Goal: Find specific page/section: Find specific page/section

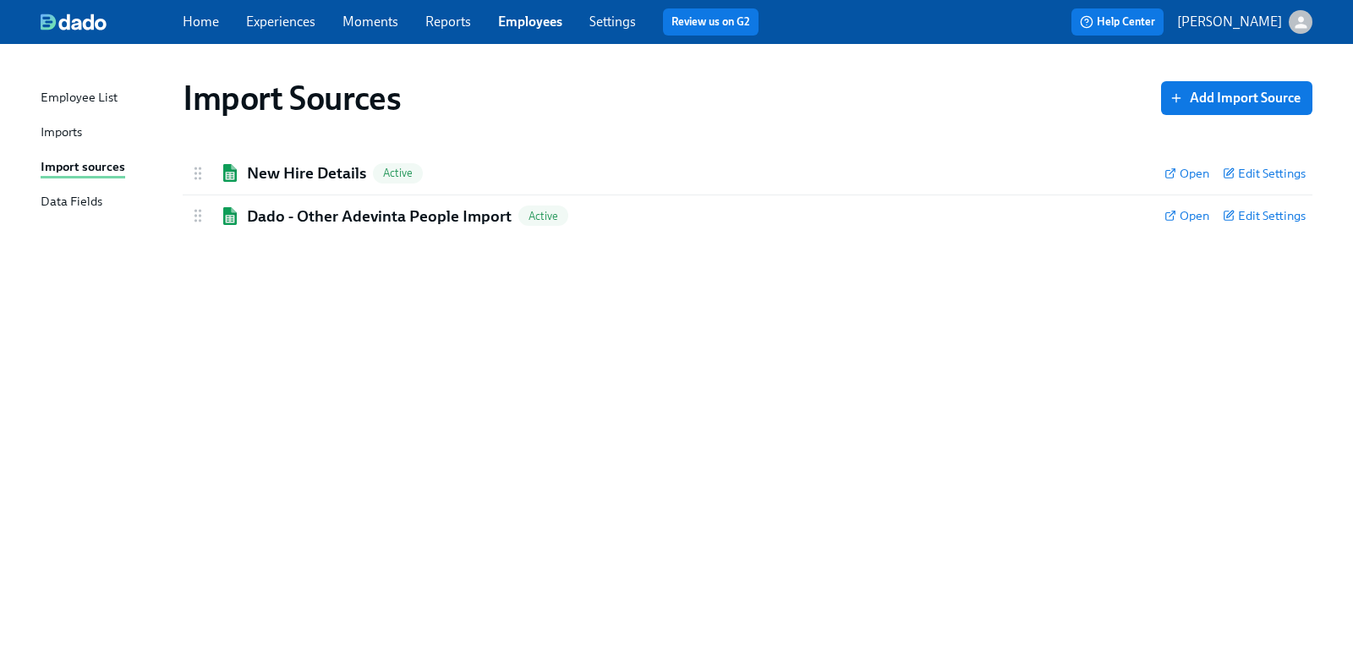
click at [1295, 23] on icon "button" at bounding box center [1301, 23] width 18 height 18
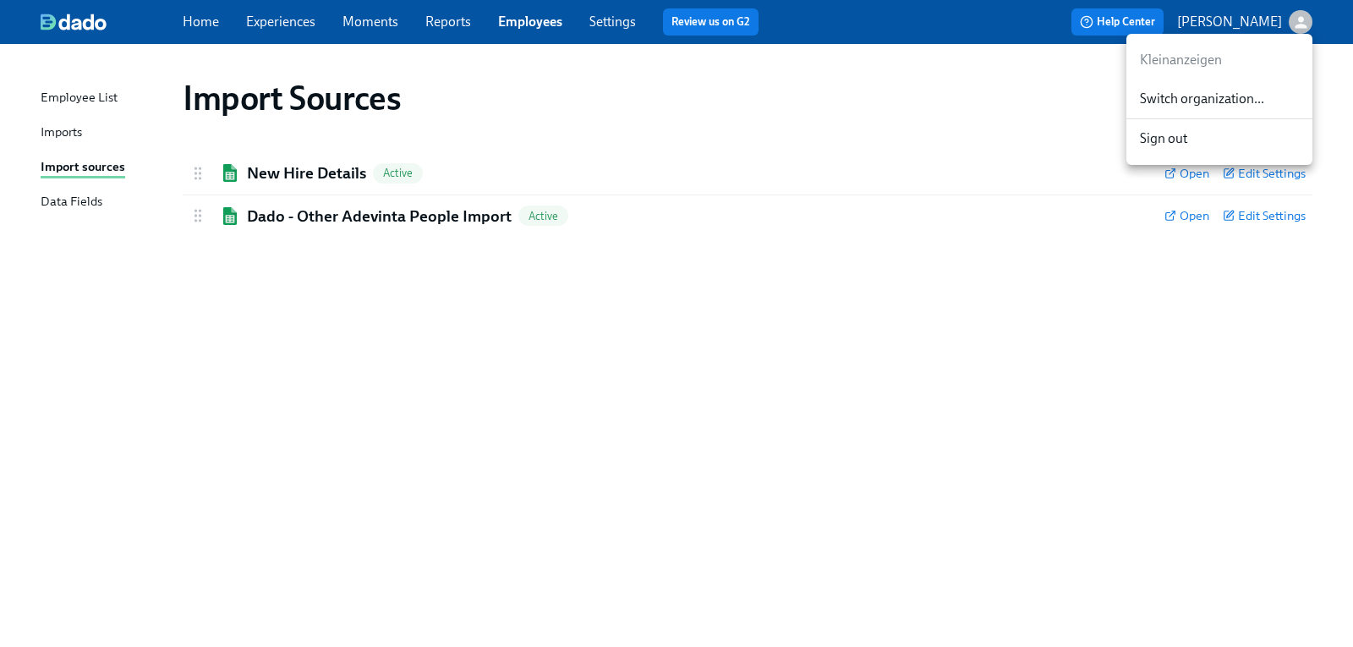
click at [1247, 89] on div "Switch organization..." at bounding box center [1219, 99] width 186 height 40
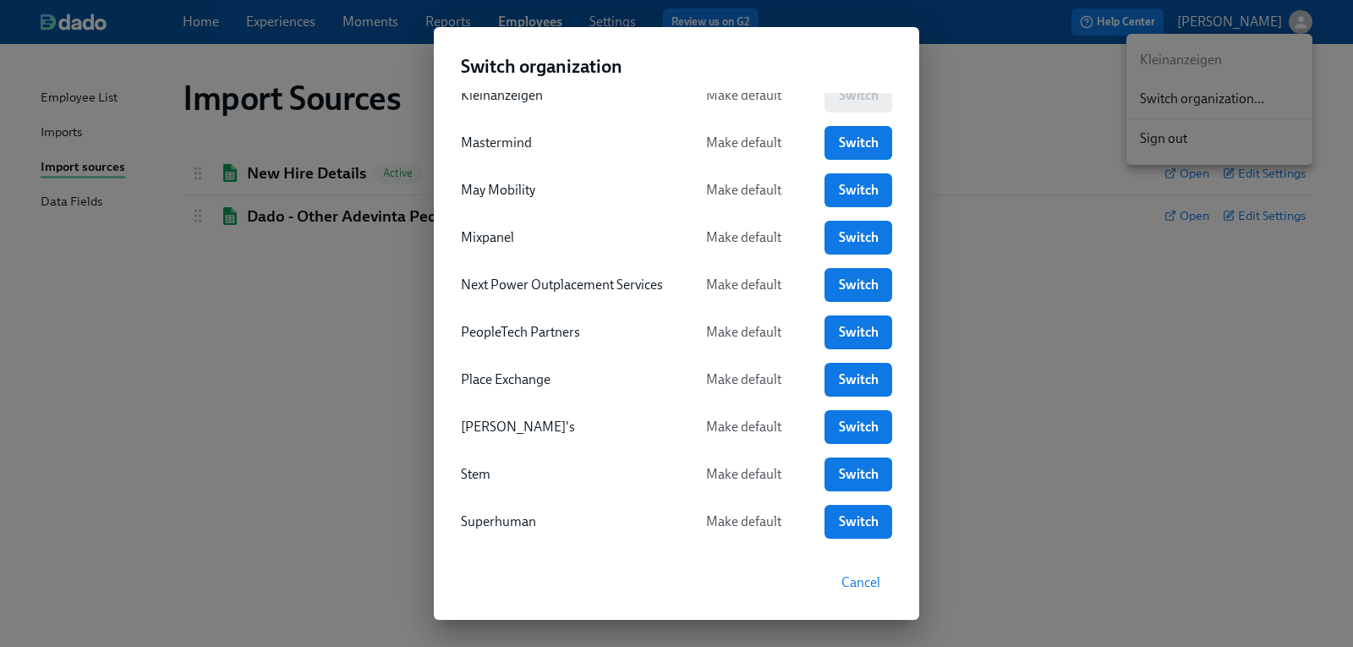
scroll to position [417, 0]
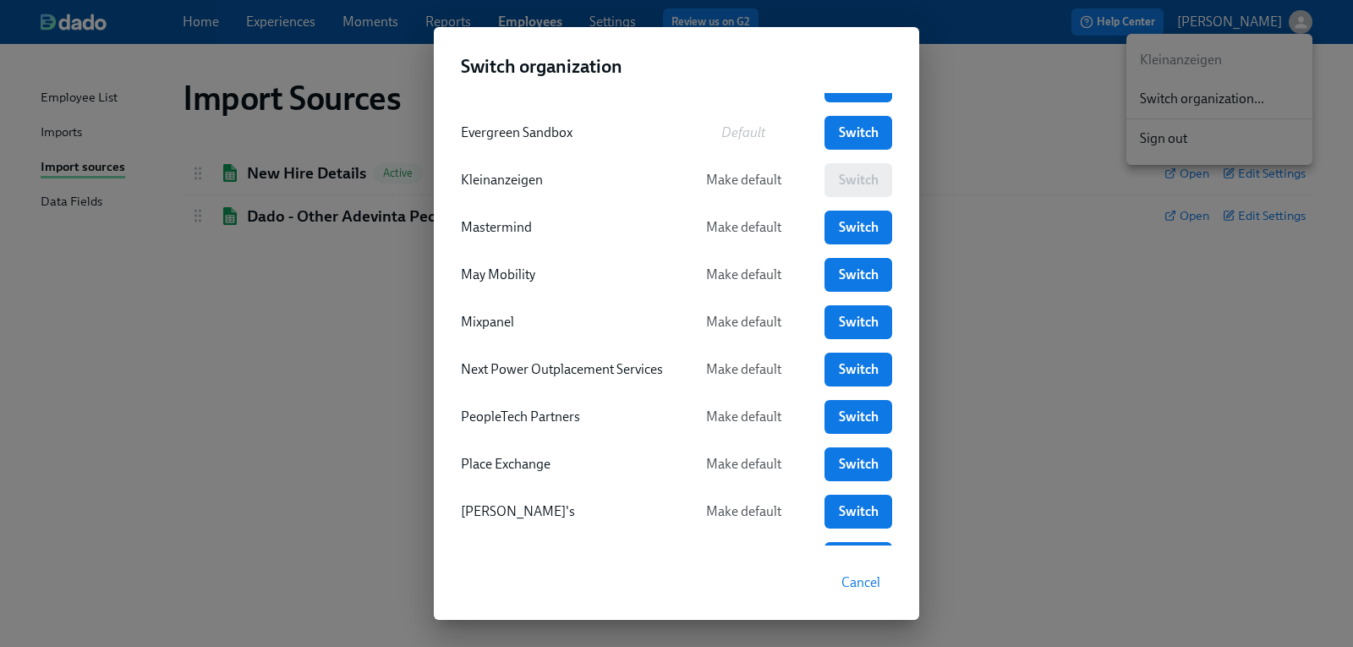
click at [845, 184] on div "Kleinanzeigen Make default Switch" at bounding box center [676, 180] width 431 height 34
click at [320, 290] on div "Switch organization Acme Make default Switch Aspen Dental Make default Switch C…" at bounding box center [676, 323] width 1353 height 647
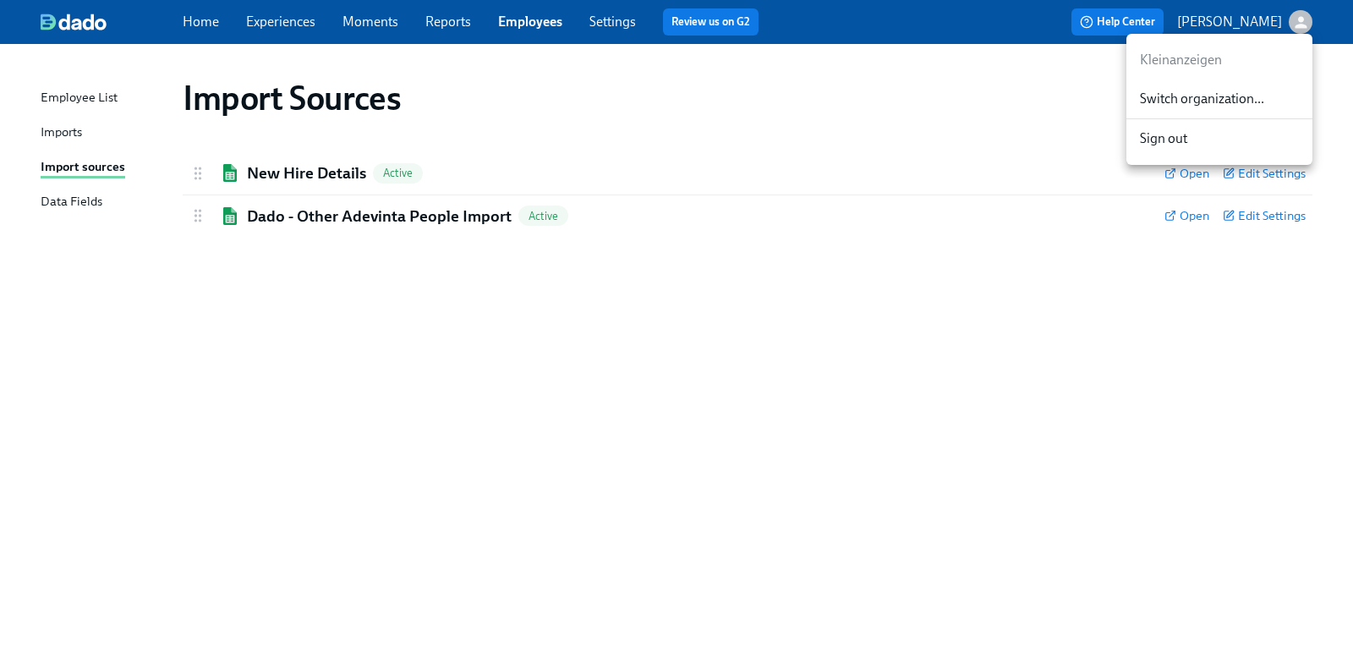
click at [539, 22] on div at bounding box center [676, 323] width 1353 height 647
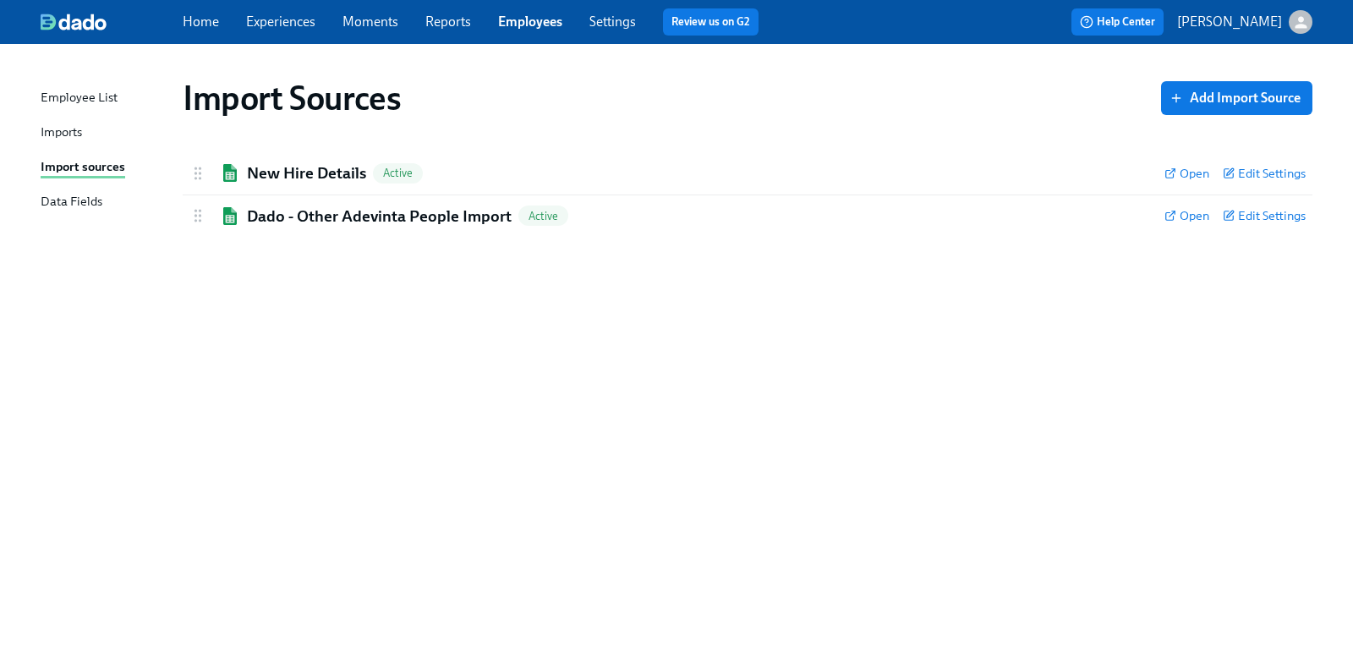
click at [601, 26] on link "Settings" at bounding box center [612, 22] width 47 height 16
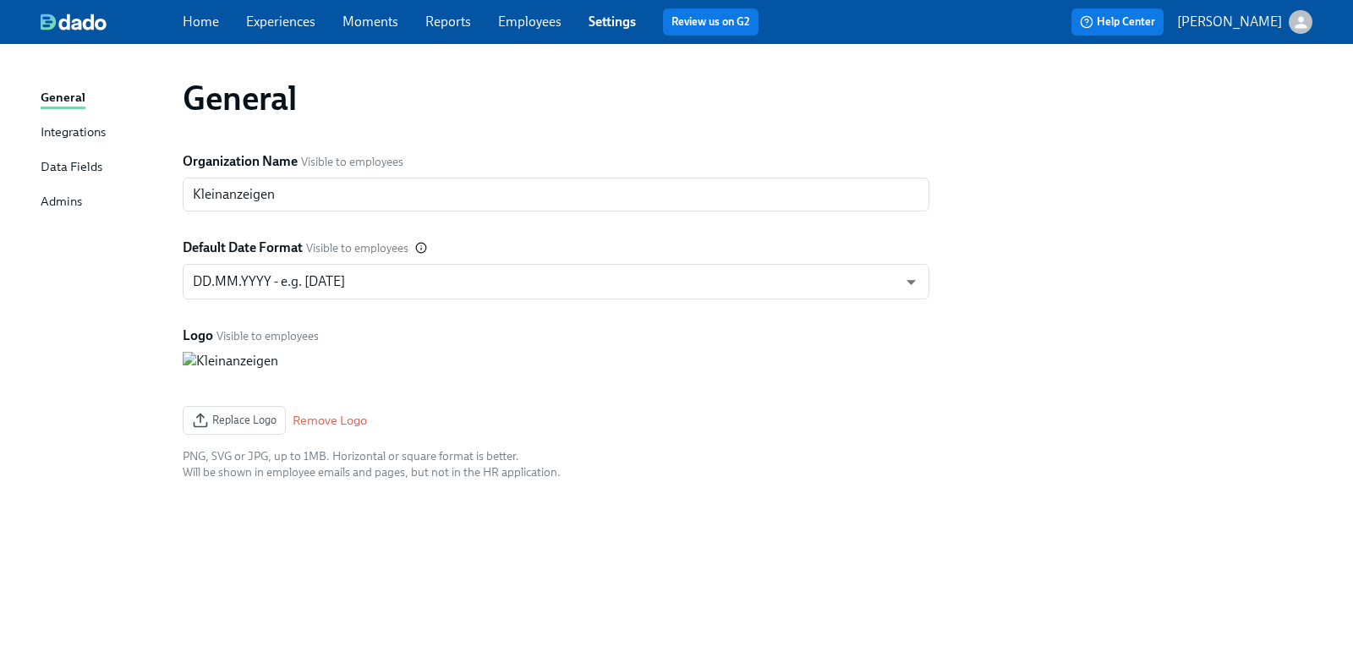
click at [530, 19] on link "Employees" at bounding box center [529, 22] width 63 height 16
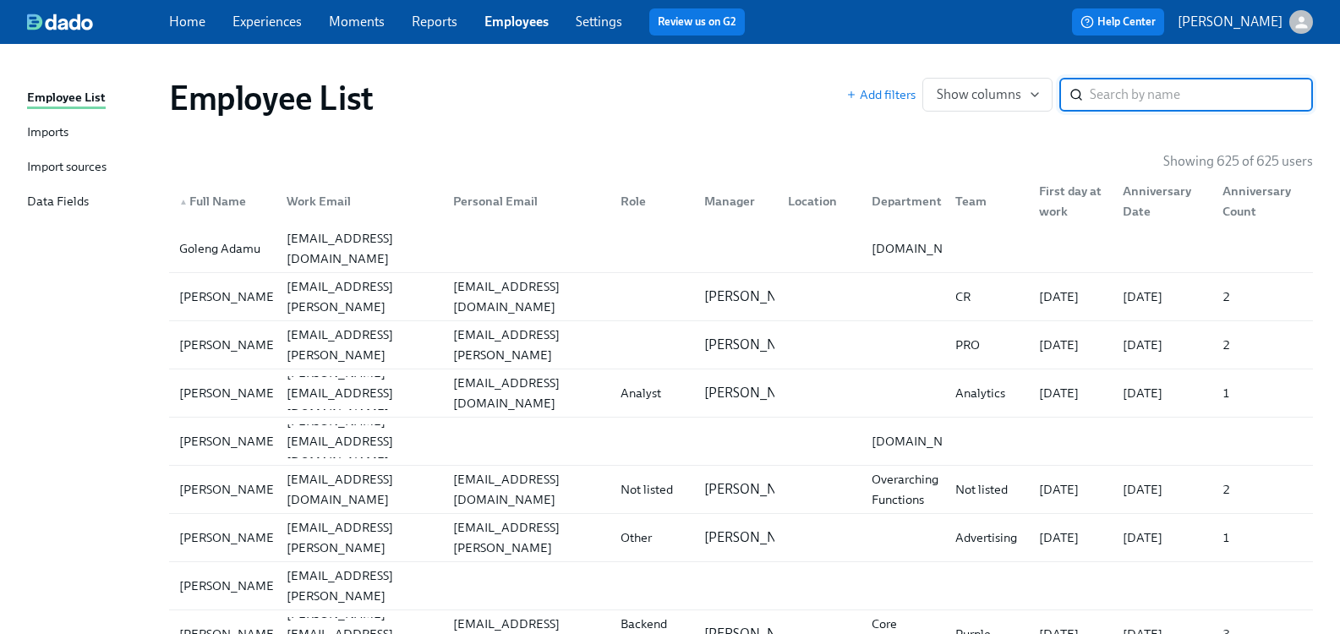
click at [1119, 95] on input "search" at bounding box center [1201, 95] width 223 height 34
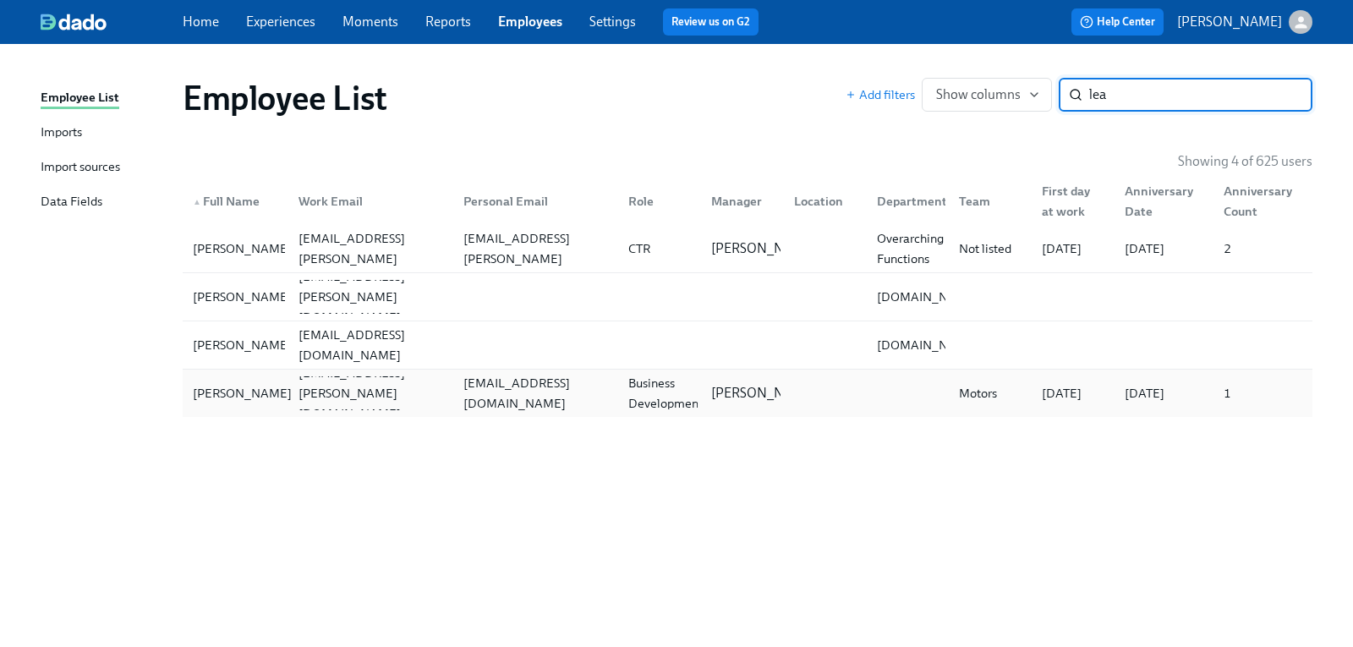
type input "lea"
click at [227, 392] on div "[PERSON_NAME]" at bounding box center [242, 393] width 112 height 20
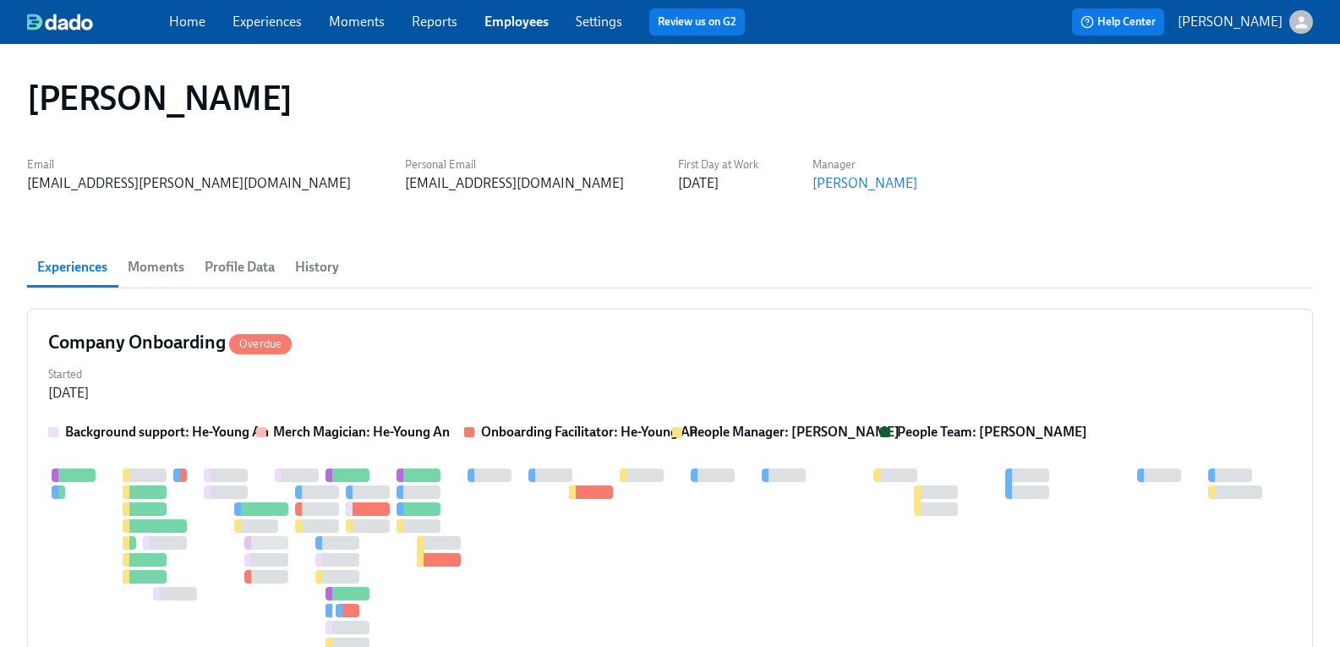
click at [330, 267] on span "History" at bounding box center [317, 267] width 44 height 24
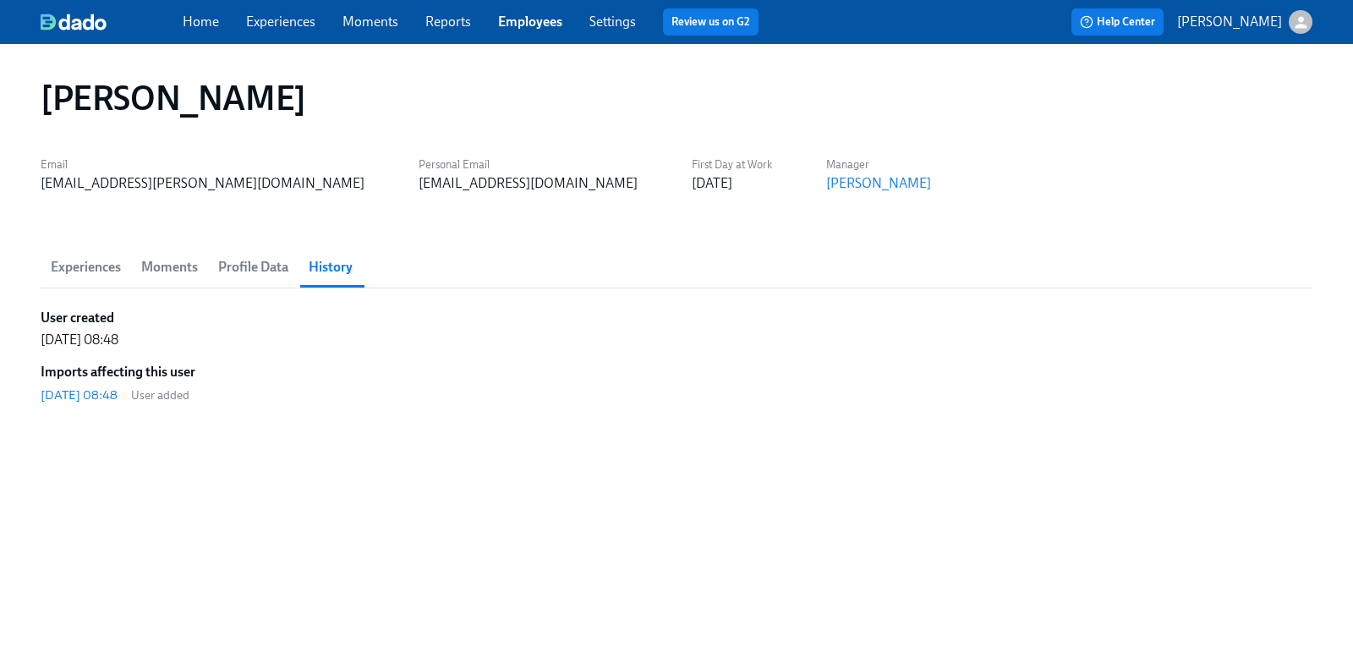
click at [73, 266] on span "Experiences" at bounding box center [86, 267] width 70 height 24
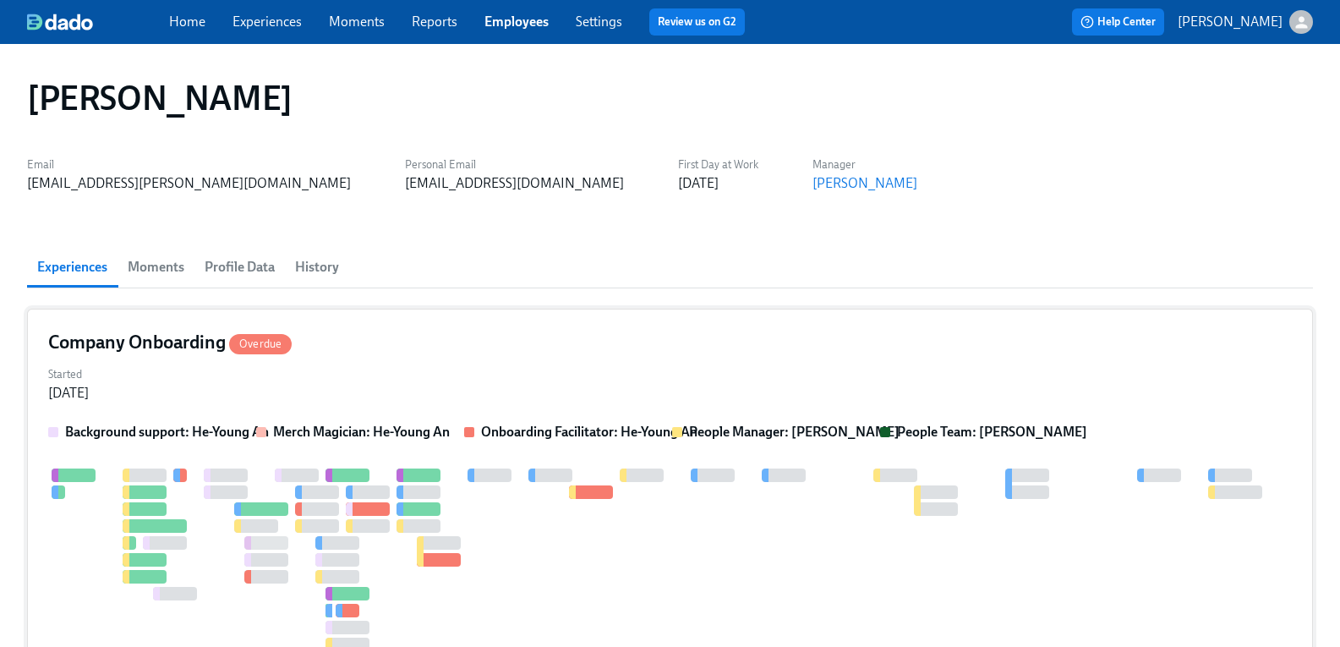
click at [130, 342] on h4 "Company Onboarding Overdue" at bounding box center [169, 342] width 243 height 25
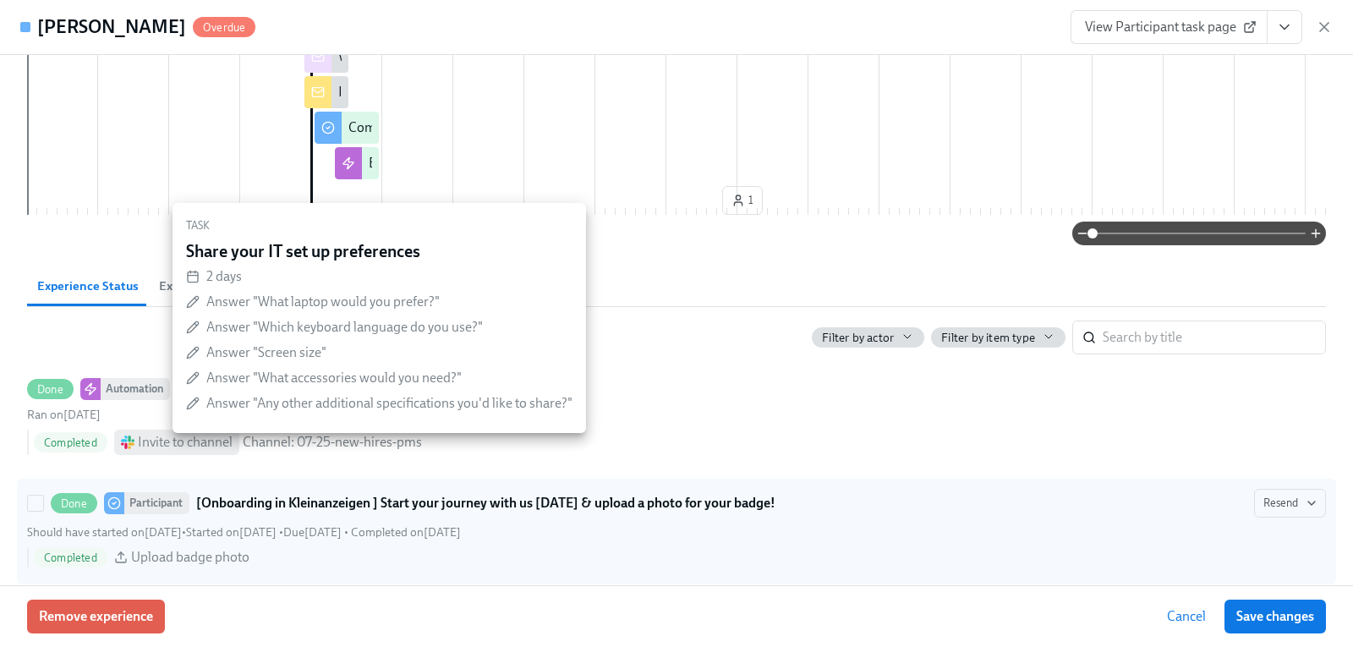
scroll to position [592, 0]
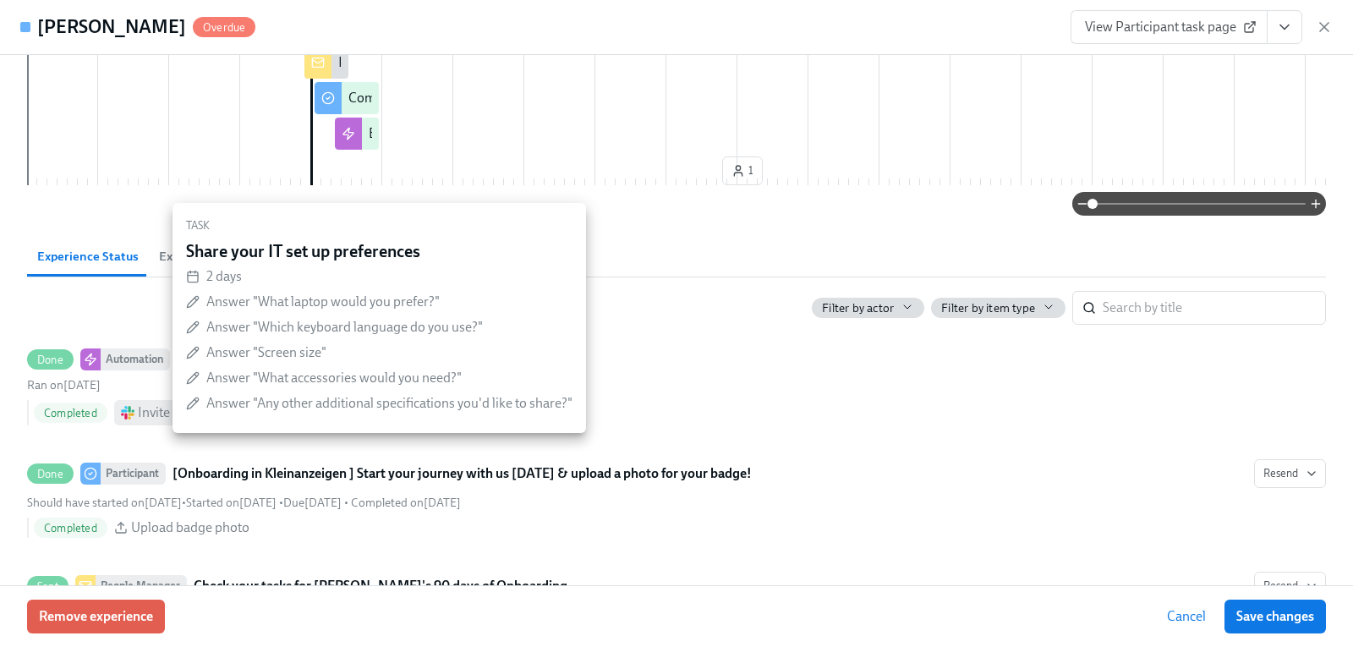
click at [161, 266] on span "Experience Log" at bounding box center [201, 256] width 85 height 19
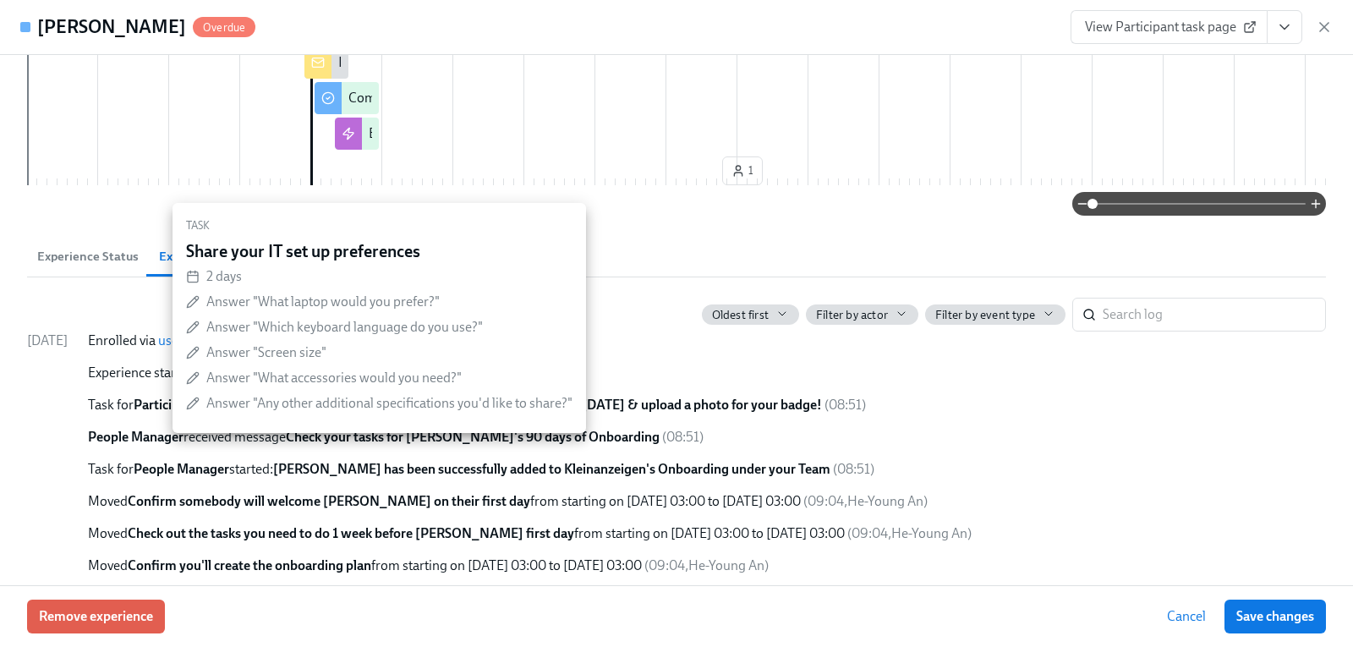
click at [68, 414] on span at bounding box center [47, 405] width 41 height 19
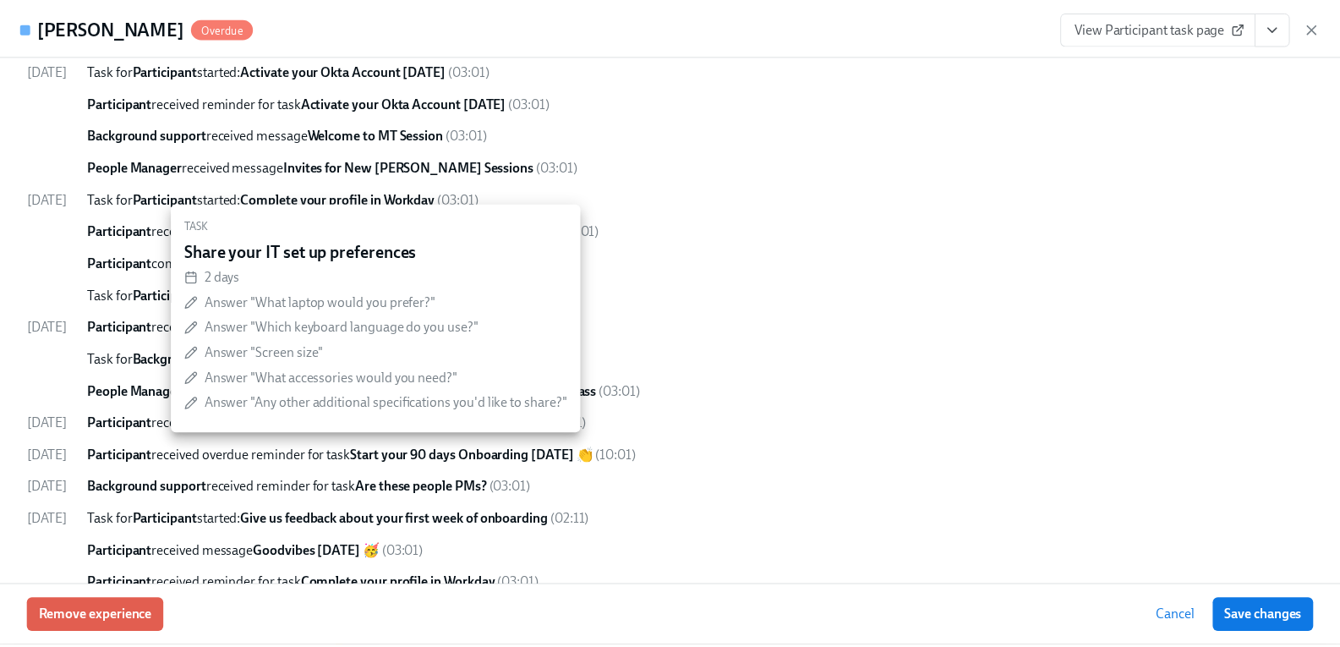
scroll to position [2612, 0]
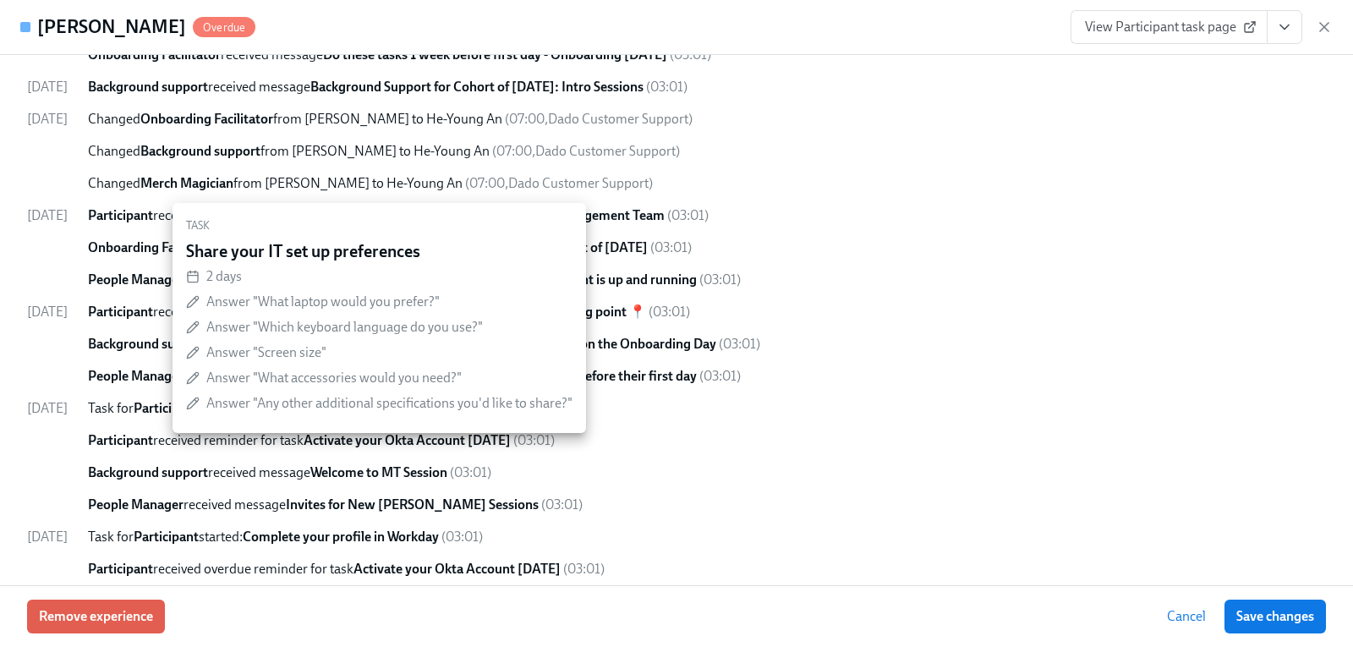
click at [1333, 28] on div "[PERSON_NAME] Overdue View Participant task page" at bounding box center [676, 27] width 1353 height 55
click at [1322, 25] on icon "button" at bounding box center [1324, 27] width 8 height 8
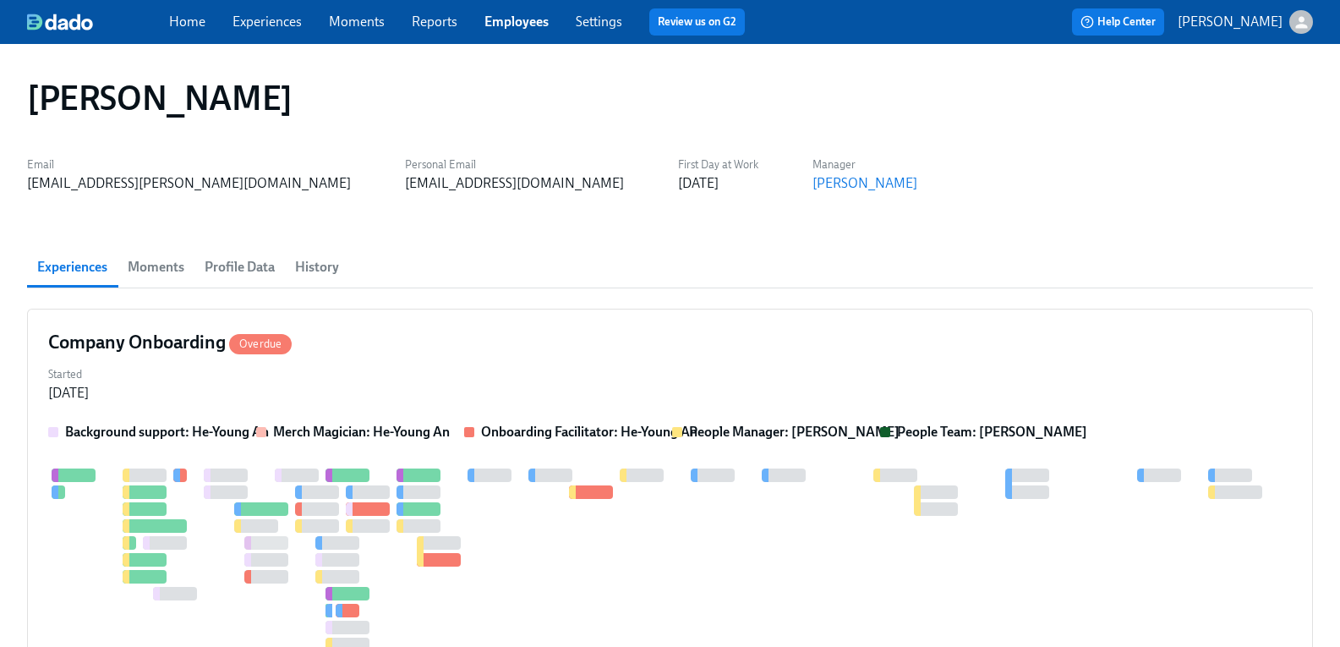
click at [249, 266] on span "Profile Data" at bounding box center [240, 267] width 70 height 24
